Goal: Book appointment/travel/reservation

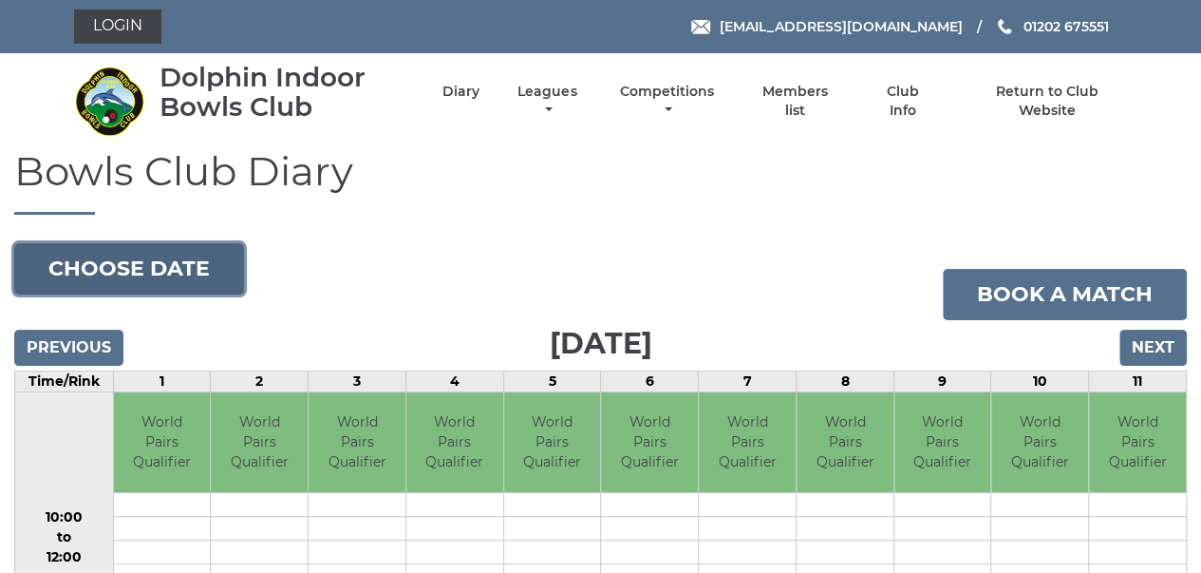
click at [179, 260] on button "Choose date" at bounding box center [129, 268] width 230 height 51
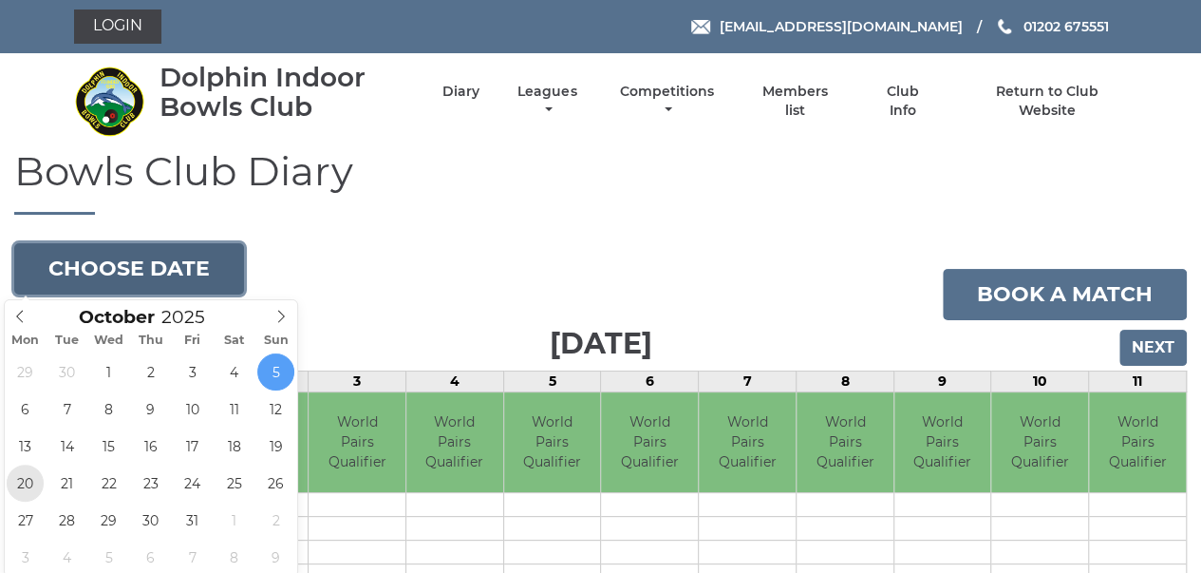
type input "[DATE]"
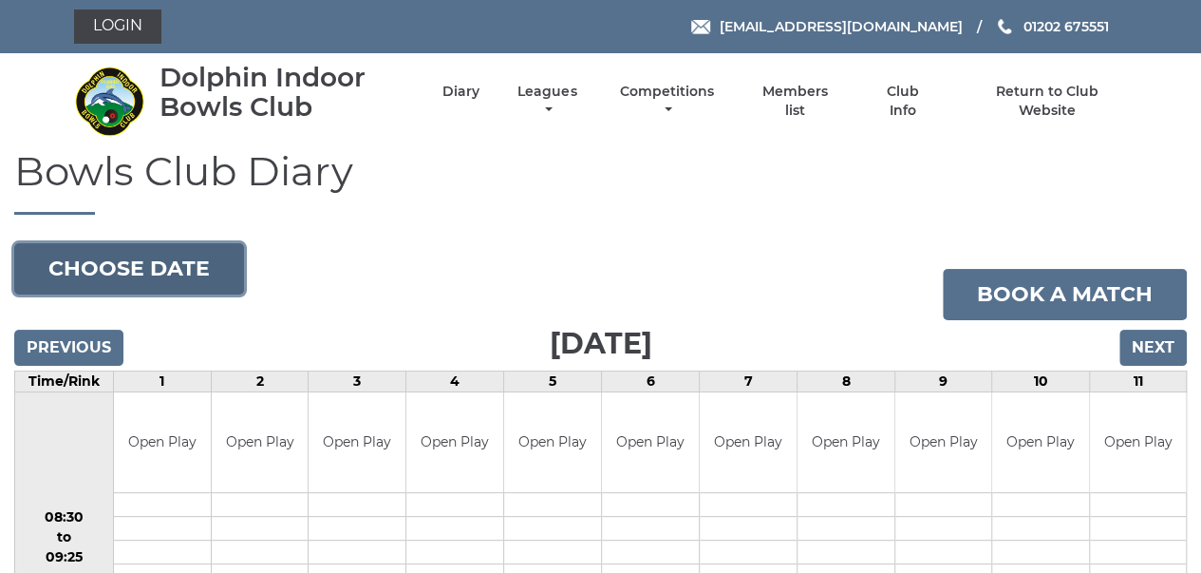
click at [173, 258] on button "Choose date" at bounding box center [129, 268] width 230 height 51
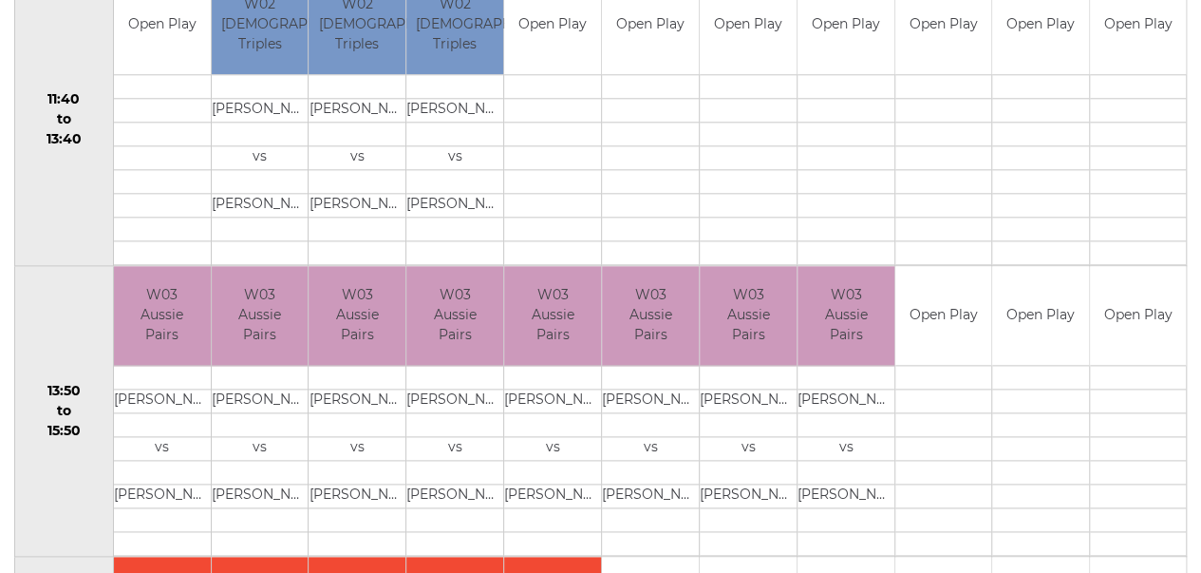
scroll to position [1003, 0]
